Goal: Check status: Check status

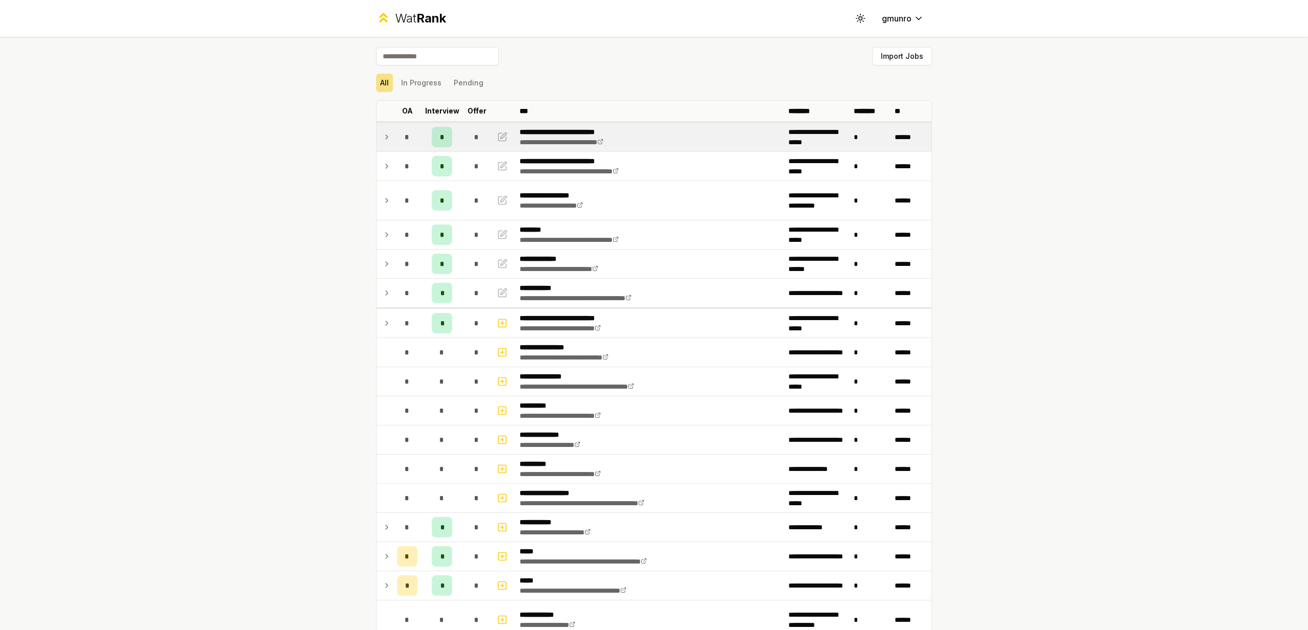
click at [385, 136] on icon at bounding box center [387, 137] width 8 height 12
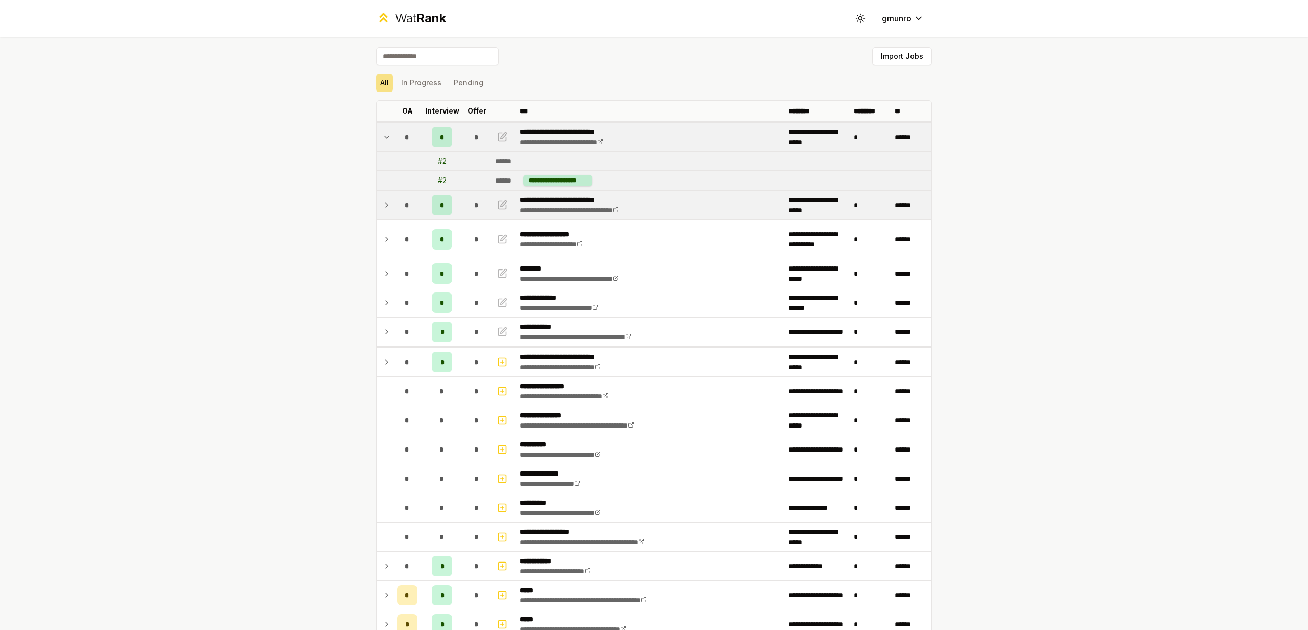
click at [385, 201] on icon at bounding box center [387, 205] width 8 height 12
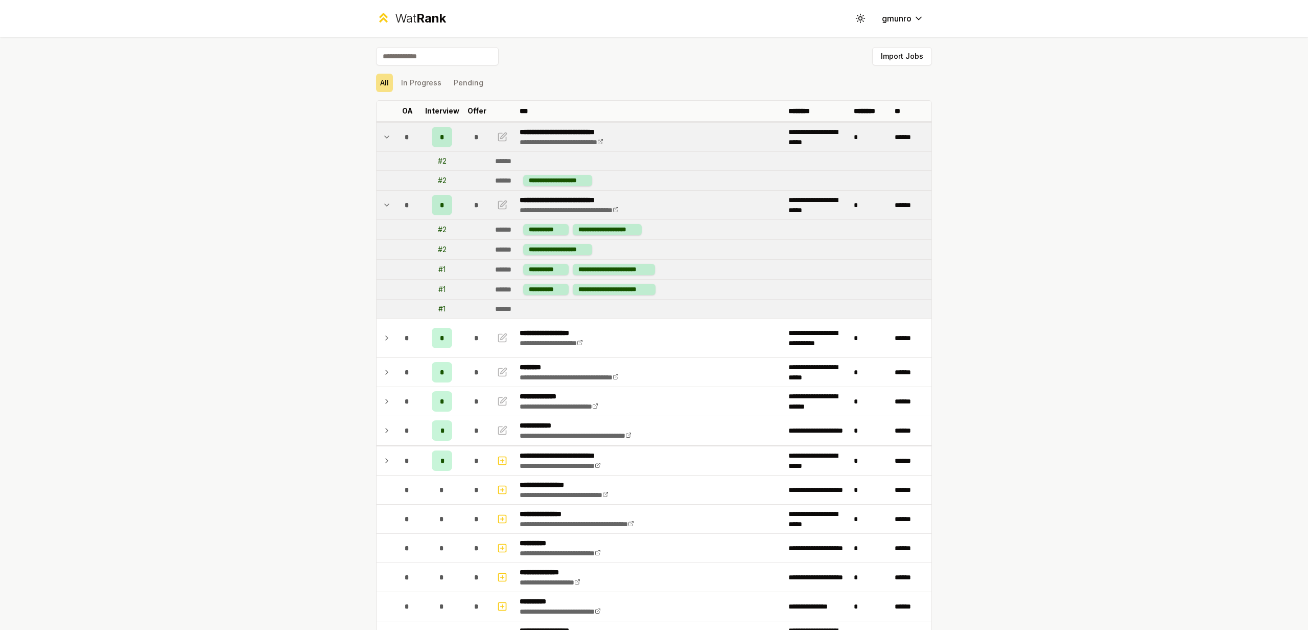
click at [385, 201] on icon at bounding box center [387, 205] width 8 height 12
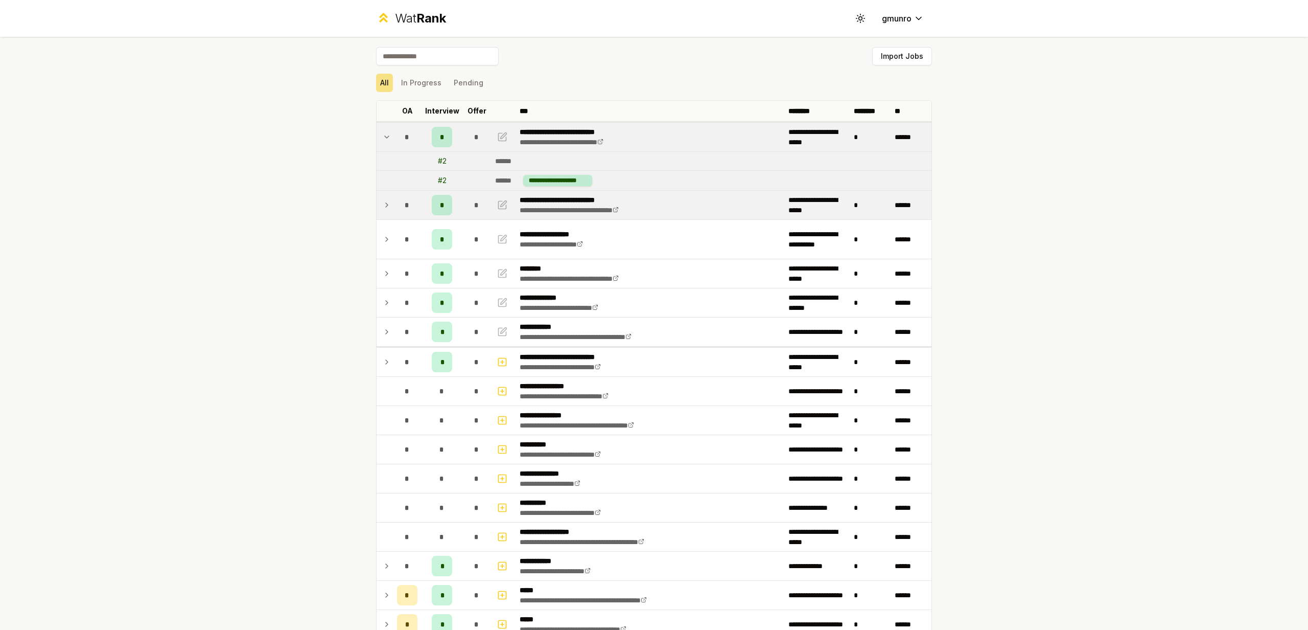
click at [384, 127] on td at bounding box center [385, 137] width 16 height 29
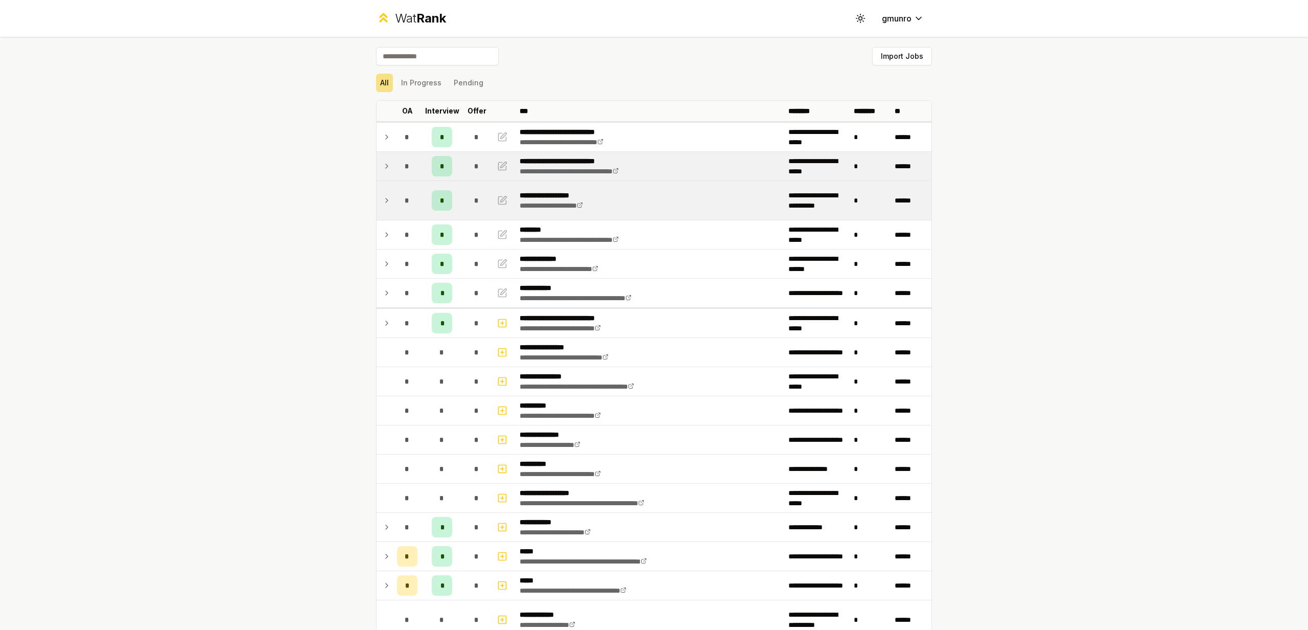
click at [400, 210] on div "*" at bounding box center [407, 200] width 20 height 20
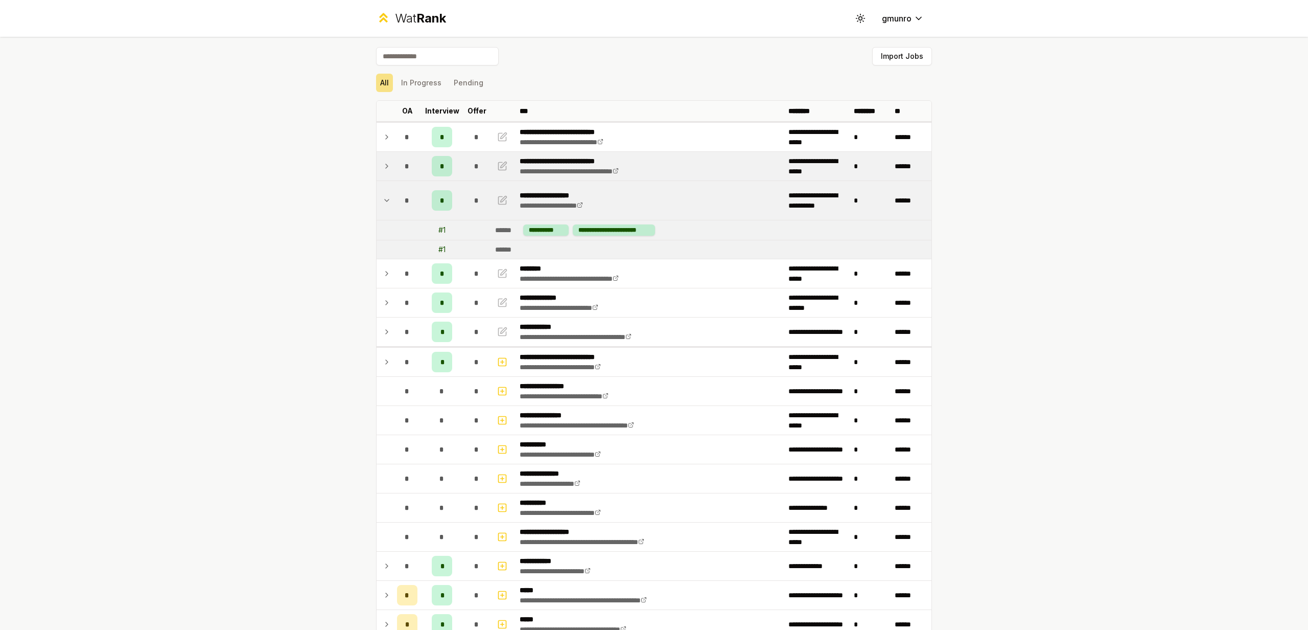
click at [393, 206] on td "*" at bounding box center [407, 200] width 29 height 39
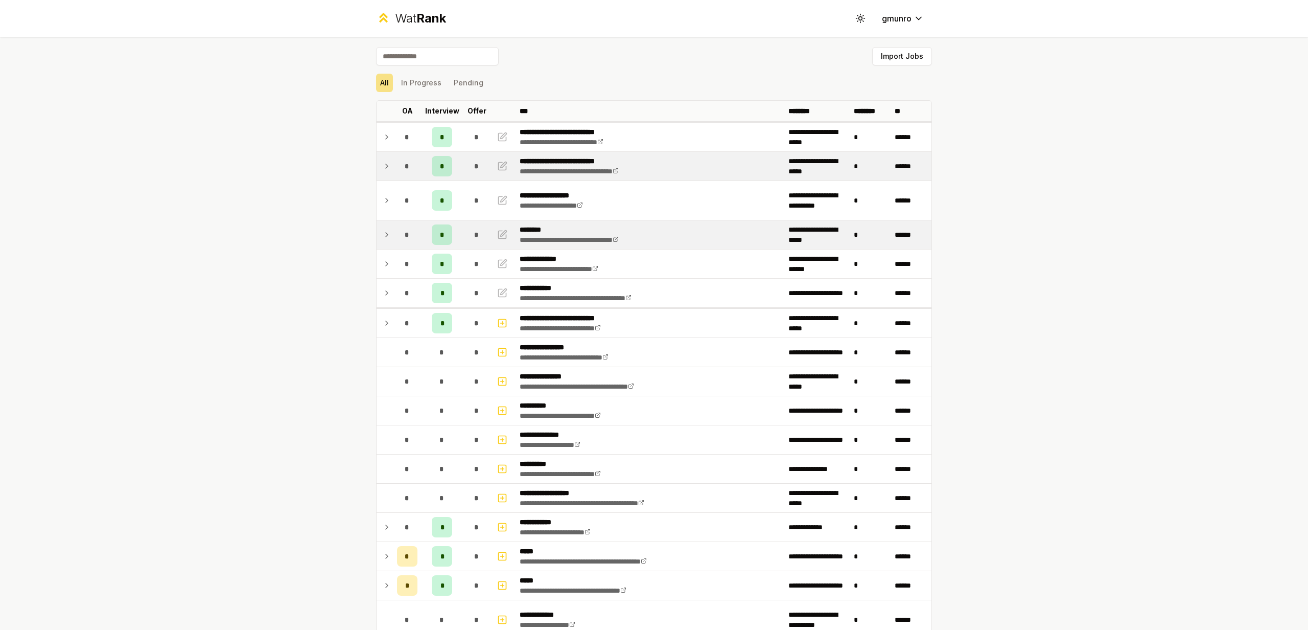
click at [383, 235] on icon at bounding box center [387, 234] width 8 height 12
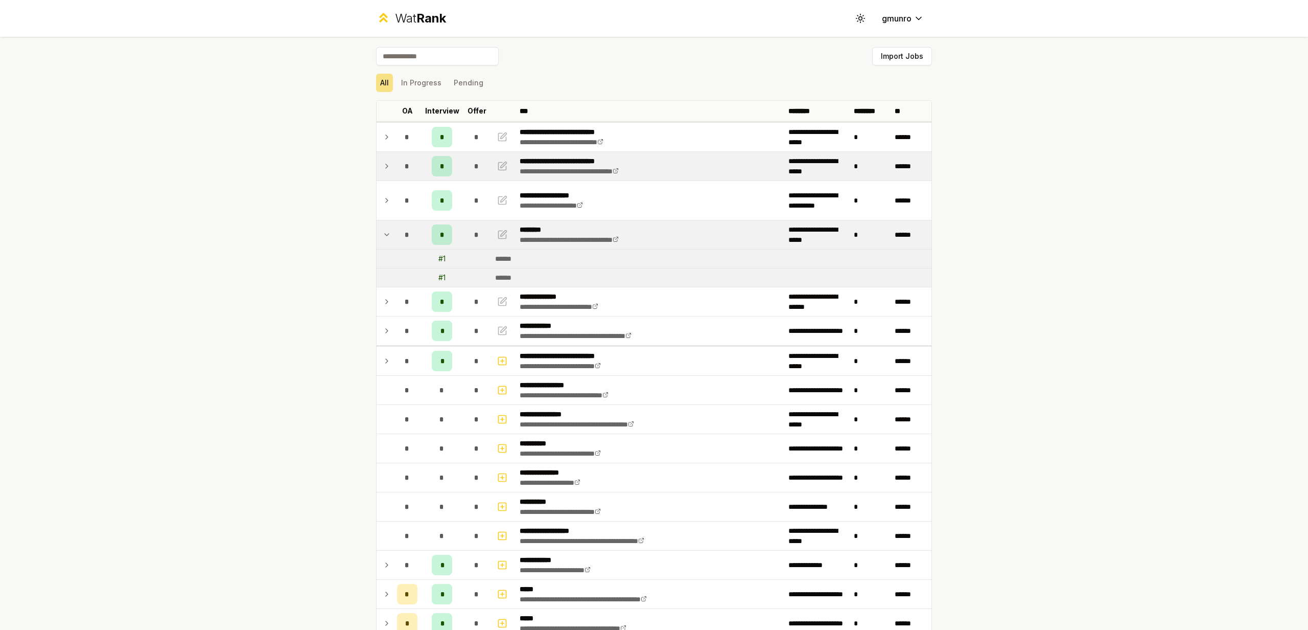
click at [383, 235] on icon at bounding box center [387, 234] width 8 height 12
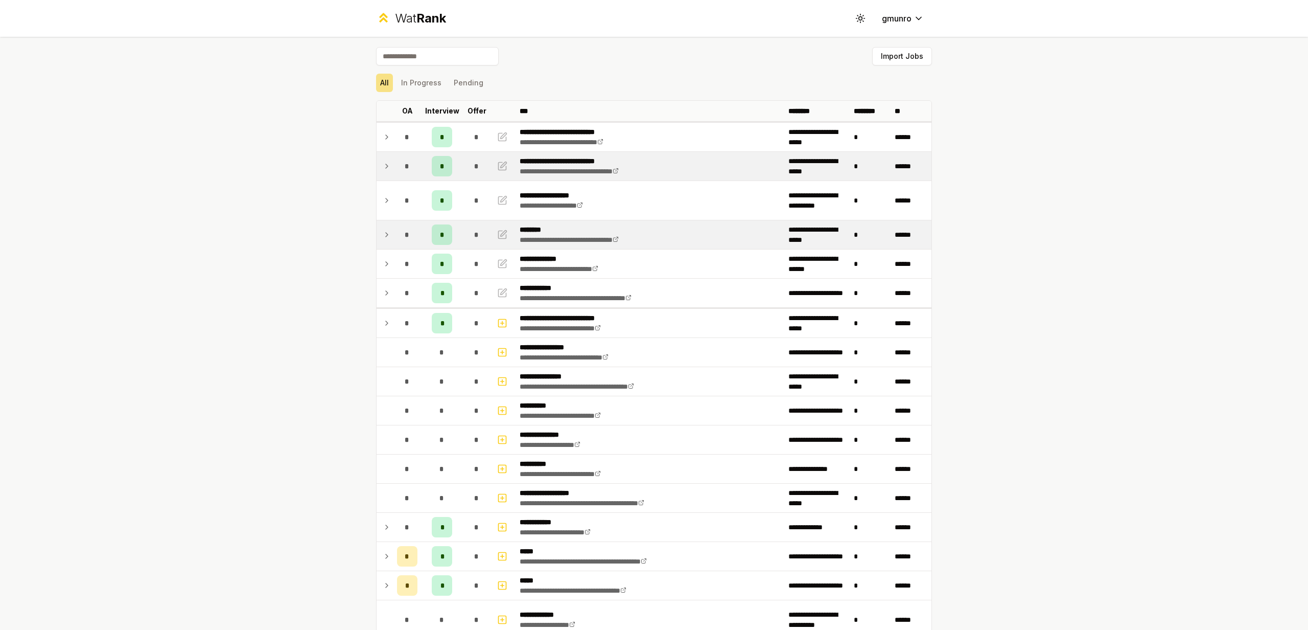
click at [353, 295] on div "**********" at bounding box center [654, 315] width 1308 height 630
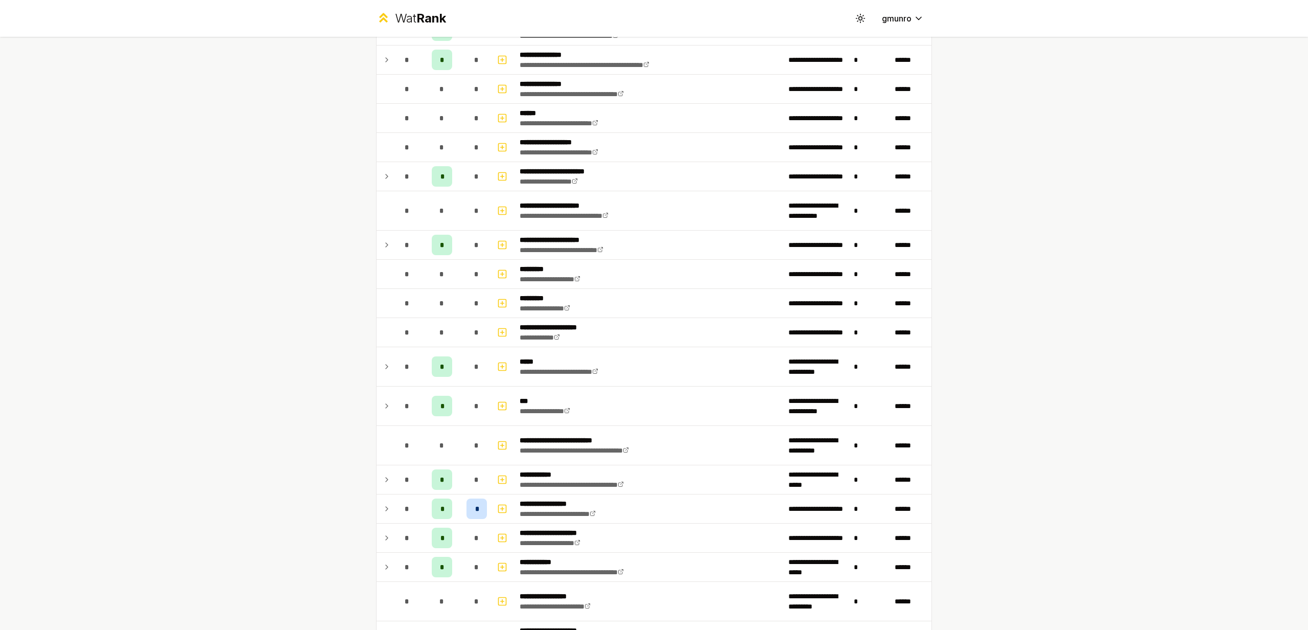
scroll to position [779, 0]
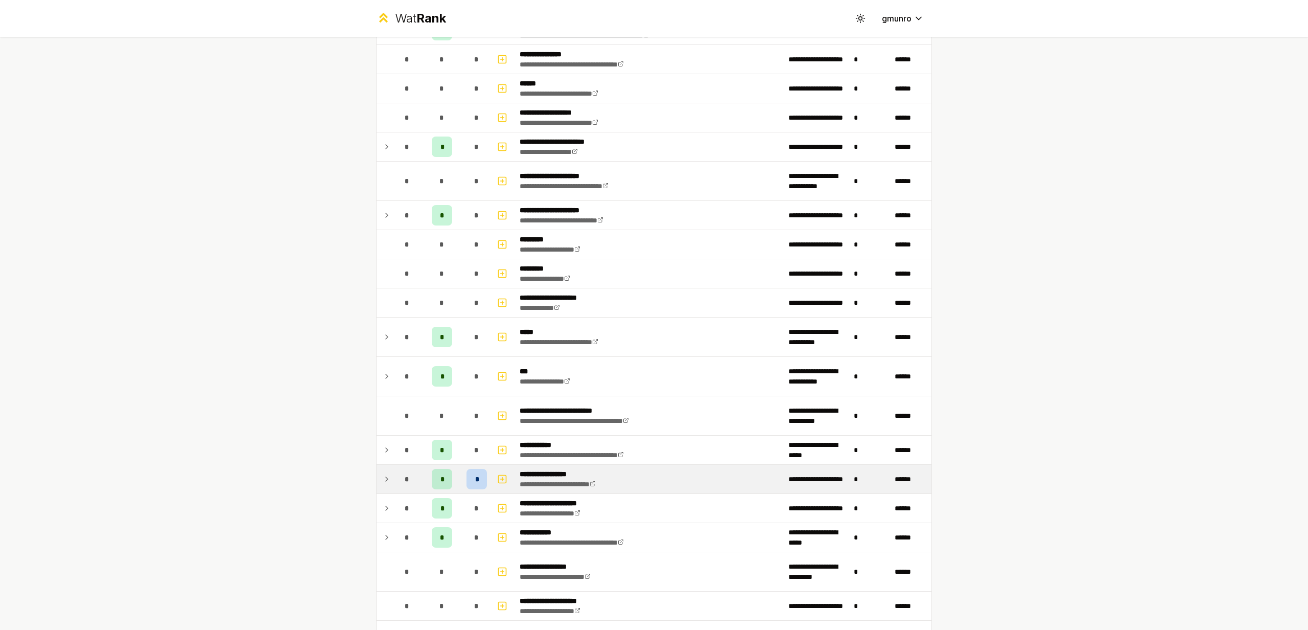
click at [413, 484] on div "*" at bounding box center [407, 479] width 20 height 20
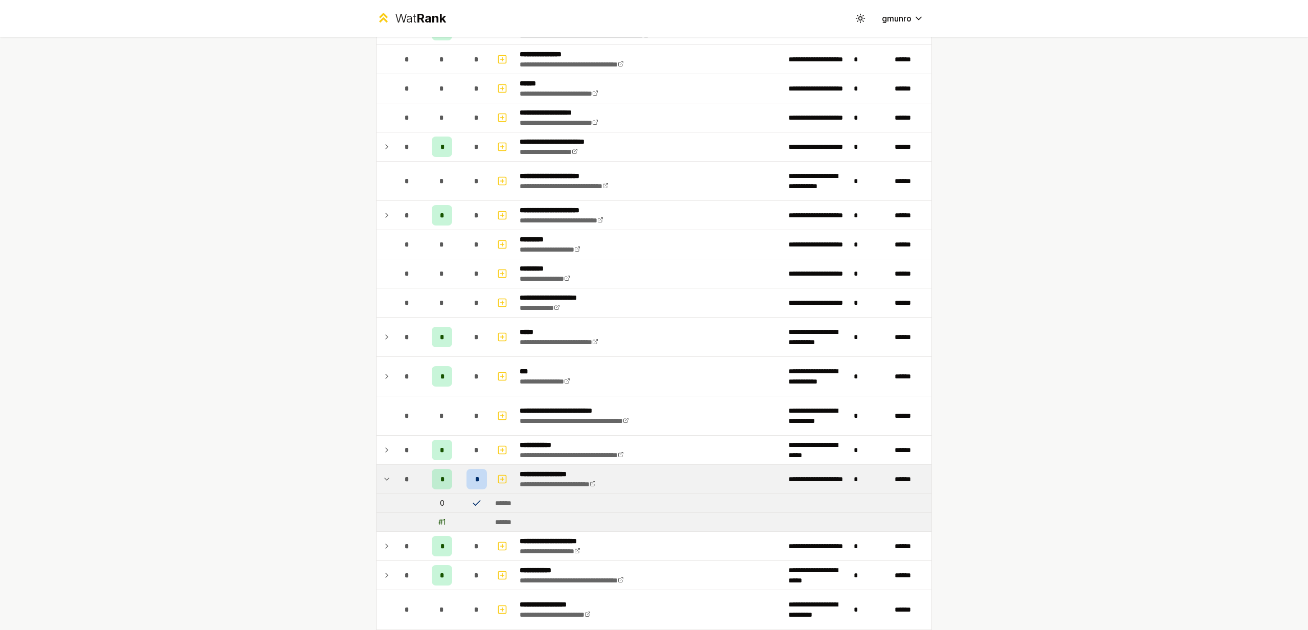
click at [393, 483] on td "*" at bounding box center [407, 479] width 29 height 29
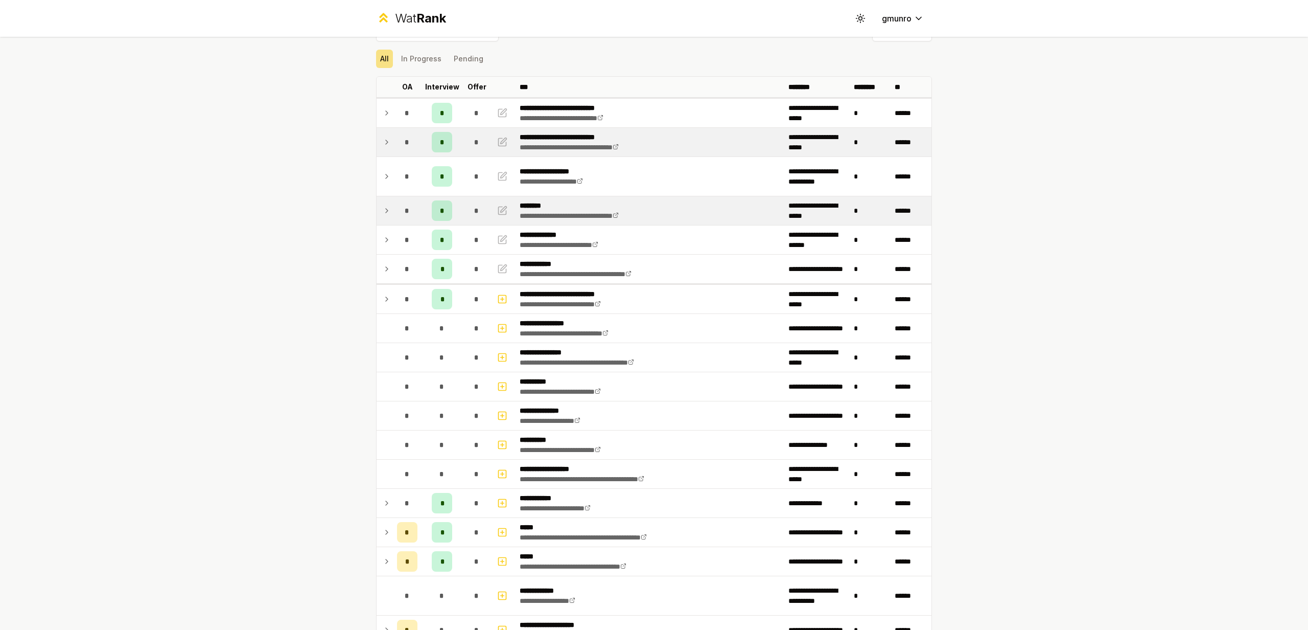
scroll to position [16, 0]
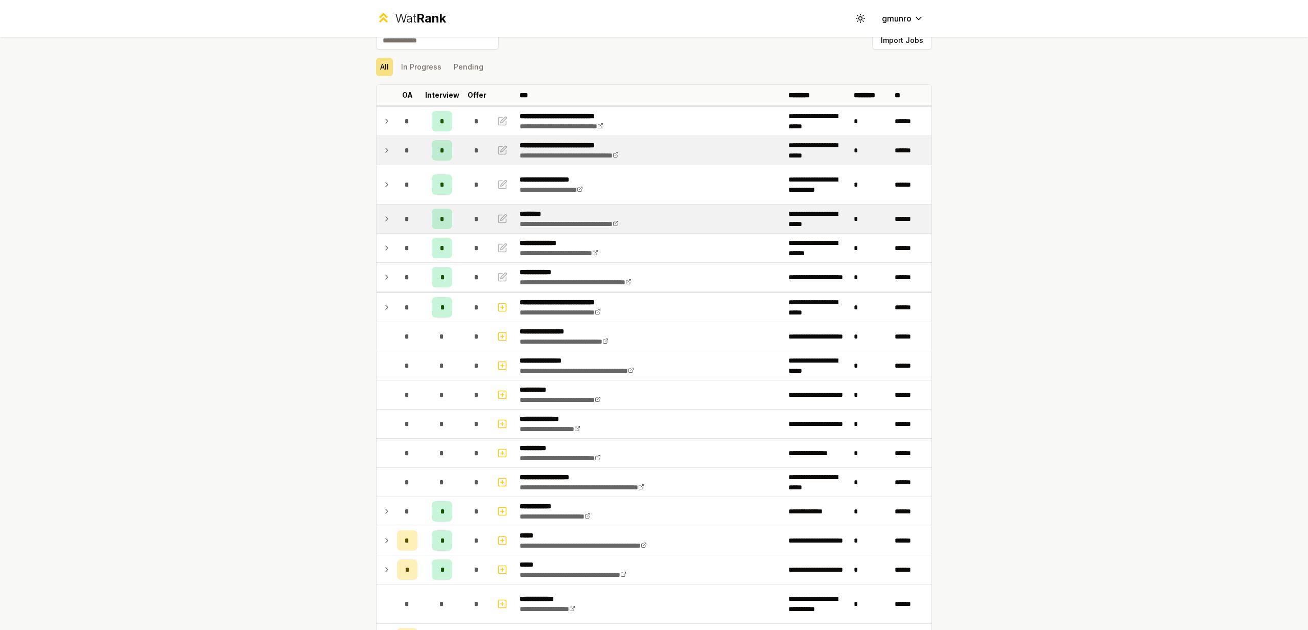
click at [312, 511] on div "**********" at bounding box center [654, 315] width 1308 height 630
